Goal: Task Accomplishment & Management: Use online tool/utility

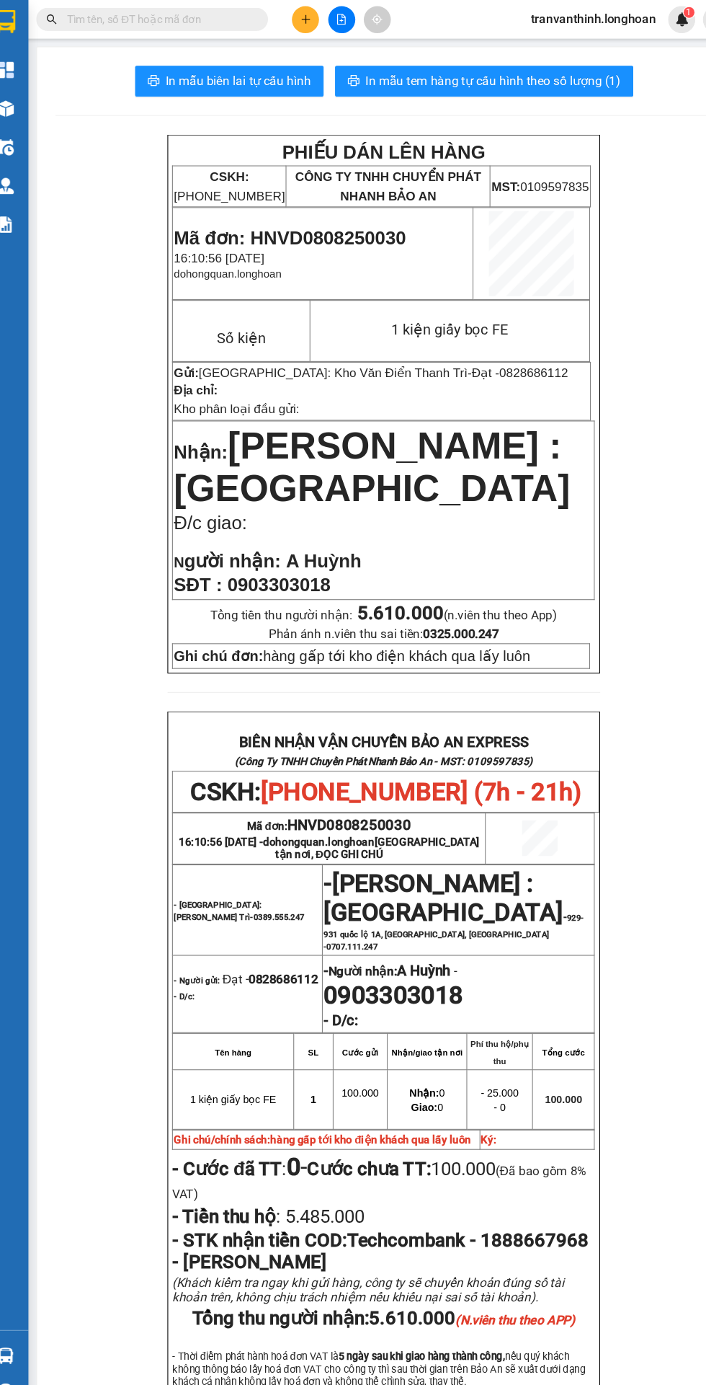
click at [167, 18] on input "text" at bounding box center [164, 18] width 170 height 16
click at [165, 12] on input "text" at bounding box center [164, 18] width 170 height 16
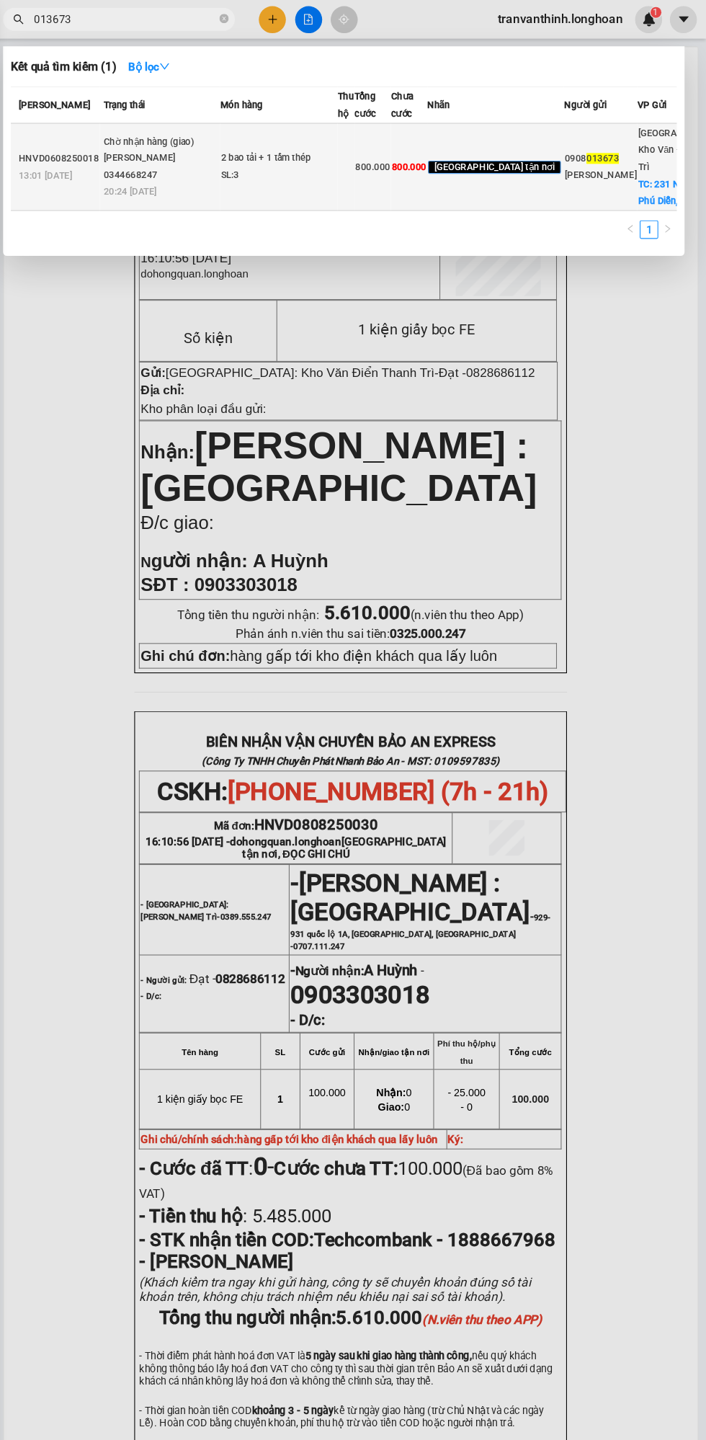
type input "013673"
click at [314, 172] on div "SL: 3" at bounding box center [308, 164] width 108 height 16
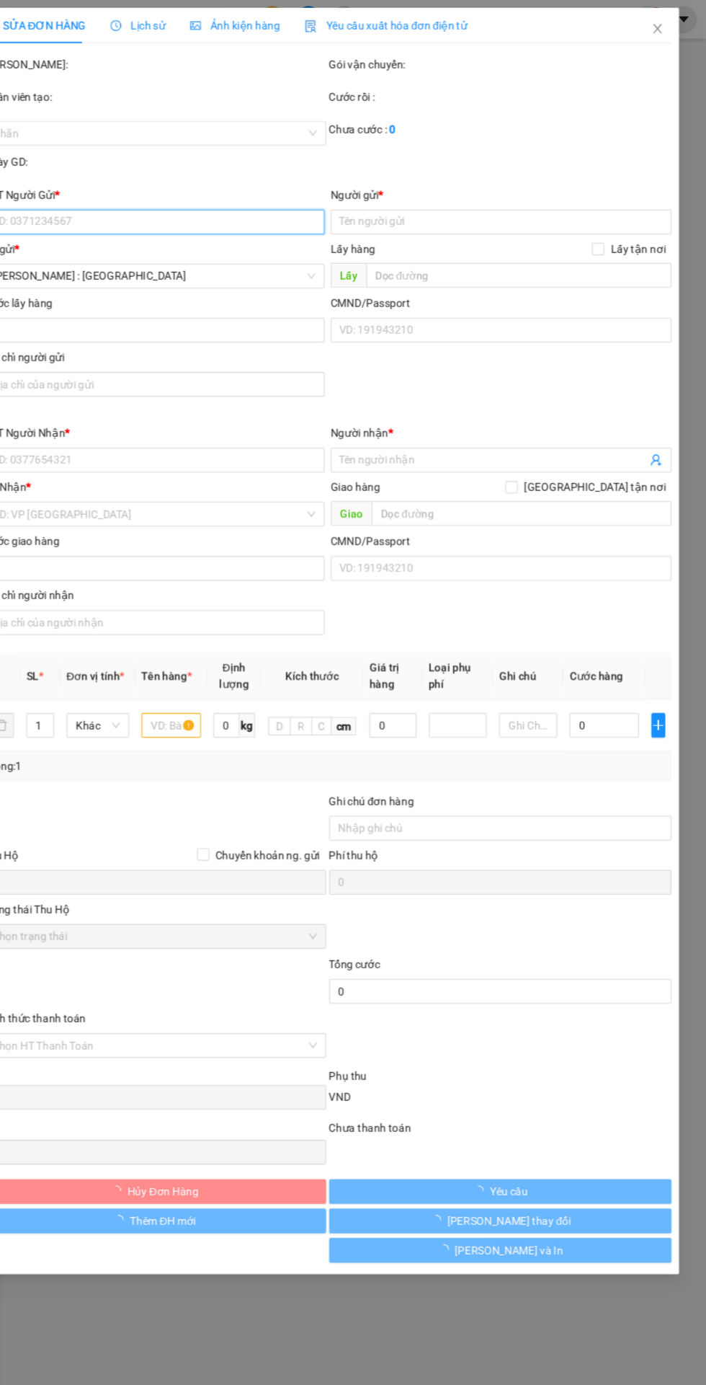
type input "0908013673"
type input "[PERSON_NAME]"
checkbox input "true"
type input "231 Ngõ 68, P. [GEOGRAPHIC_DATA], [GEOGRAPHIC_DATA], [GEOGRAPHIC_DATA]"
type input "0908013673"
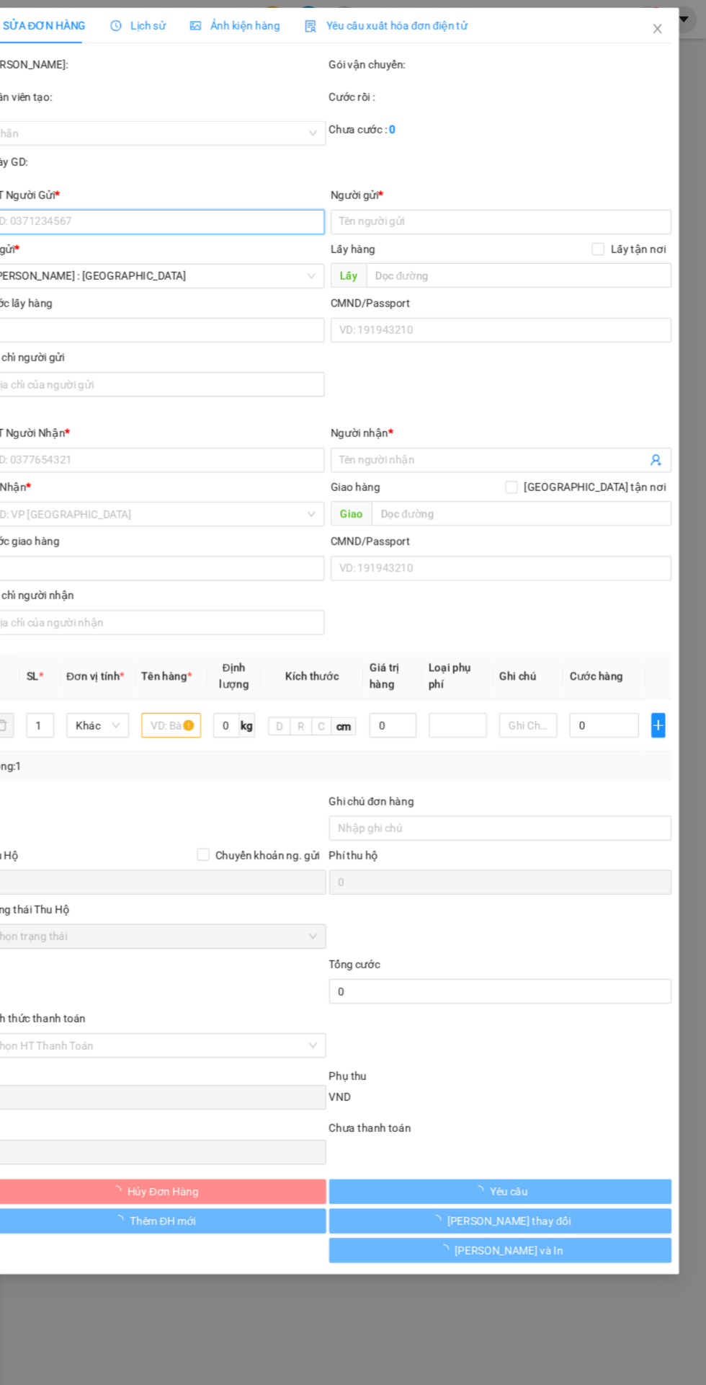
type input "[PERSON_NAME]"
checkbox input "true"
type input "58/4 [PERSON_NAME], P.13, Tân Bình, HCM"
type input "800.000"
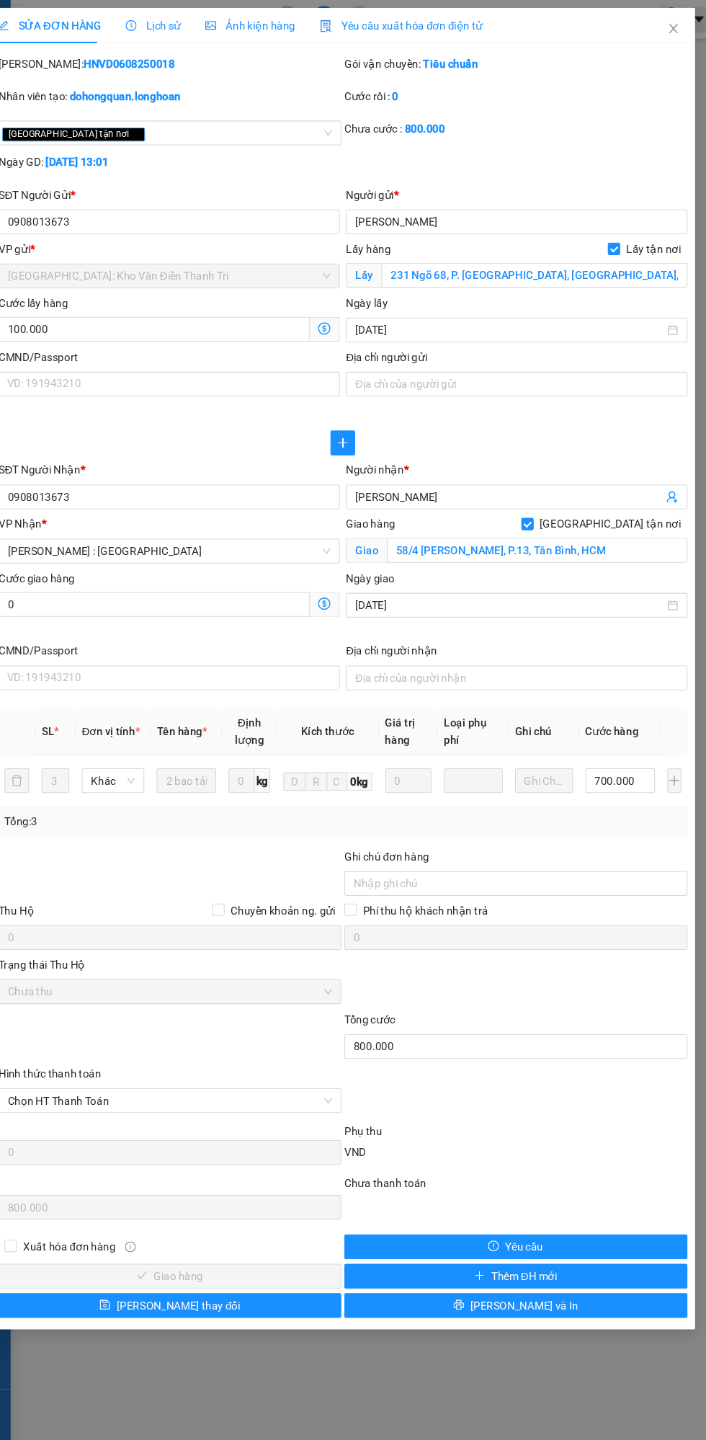
click at [185, 10] on div "Lịch sử" at bounding box center [176, 23] width 51 height 33
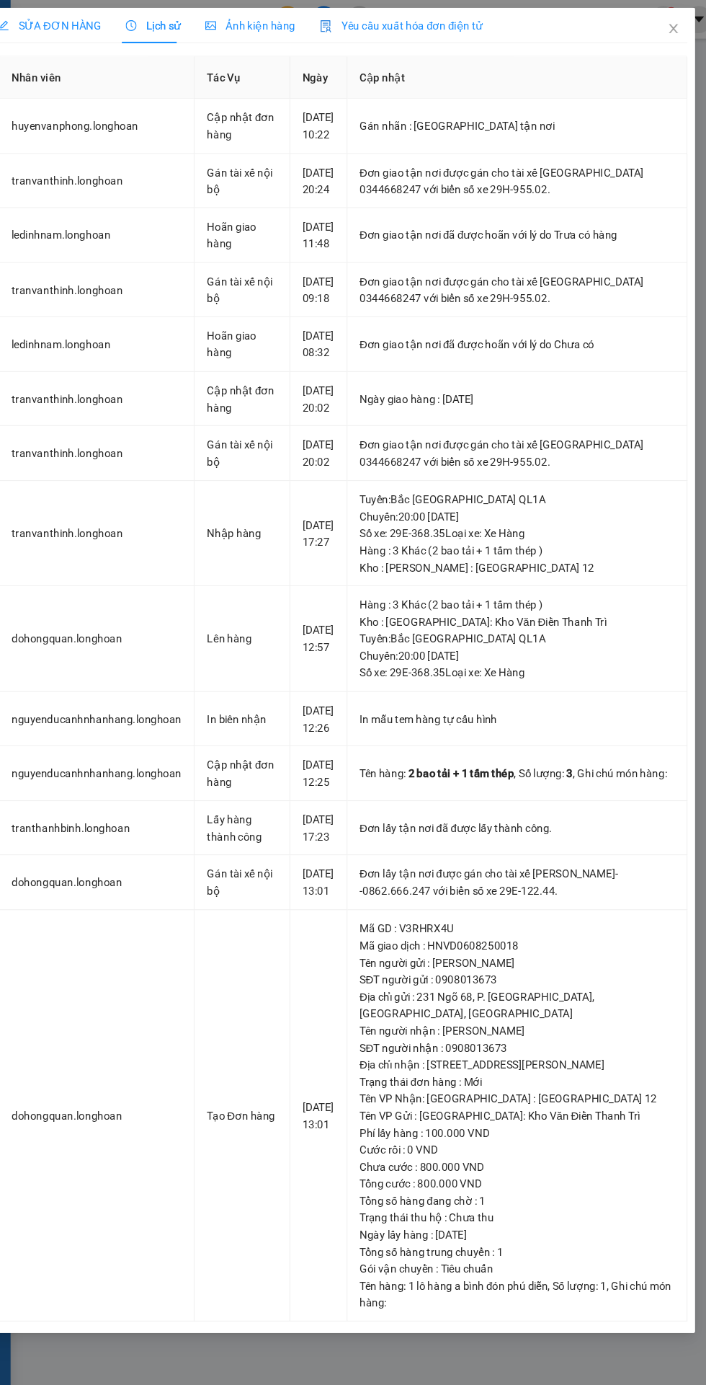
click at [91, 16] on div "SỬA ĐƠN HÀNG" at bounding box center [80, 24] width 96 height 16
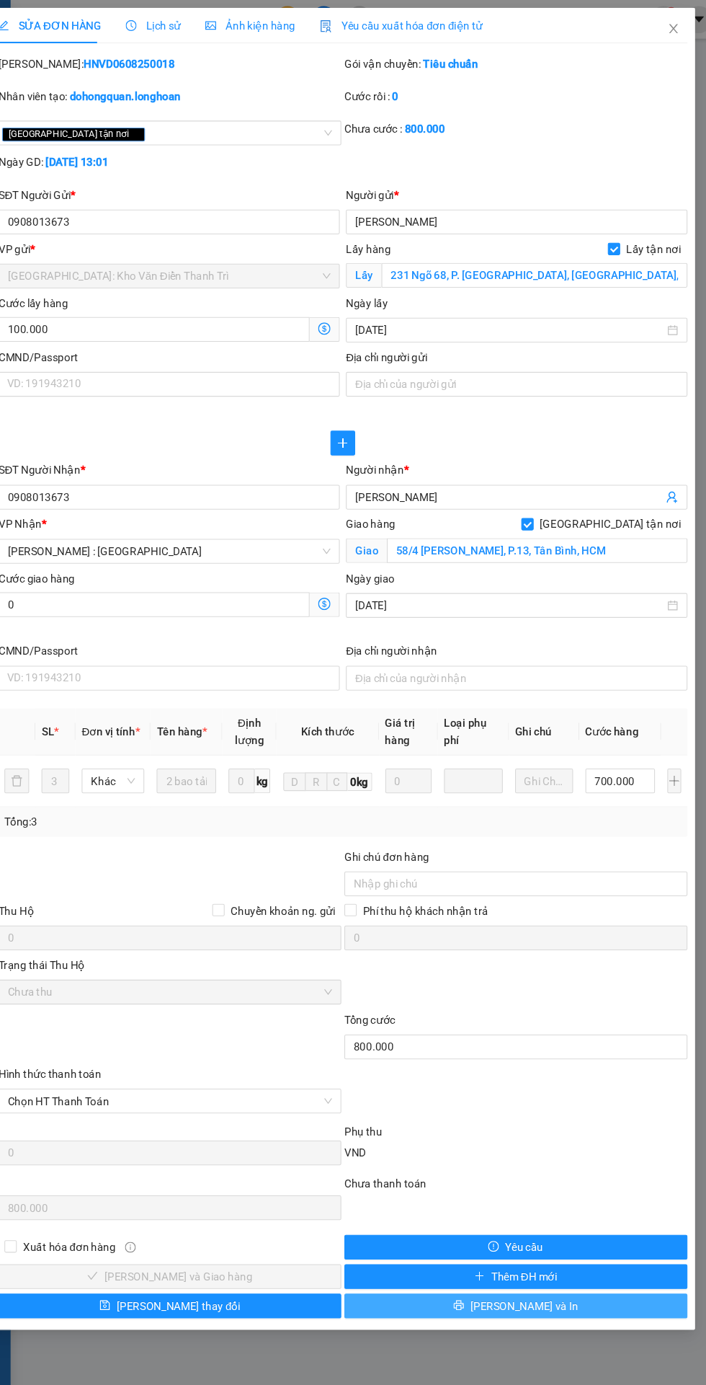
click at [554, 1223] on button "[PERSON_NAME] và In" at bounding box center [515, 1217] width 320 height 23
